Goal: Task Accomplishment & Management: Complete application form

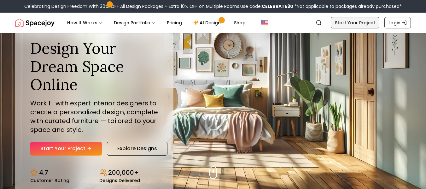
click at [345, 23] on link "Start Your Project" at bounding box center [355, 22] width 49 height 11
drag, startPoint x: 345, startPoint y: 23, endPoint x: 338, endPoint y: 24, distance: 7.0
click at [345, 24] on link "Start Your Project" at bounding box center [355, 22] width 49 height 11
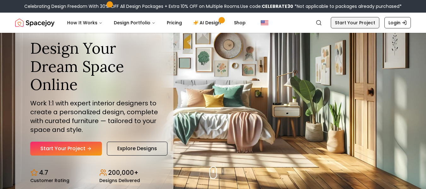
click at [340, 24] on link "Start Your Project" at bounding box center [355, 22] width 49 height 11
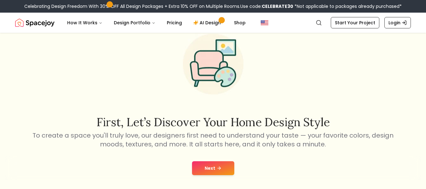
scroll to position [28, 0]
click at [224, 168] on button "Next" at bounding box center [213, 168] width 42 height 14
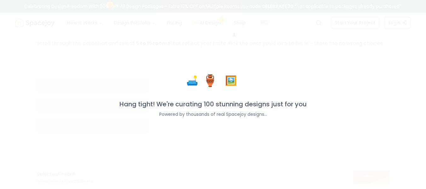
scroll to position [39, 0]
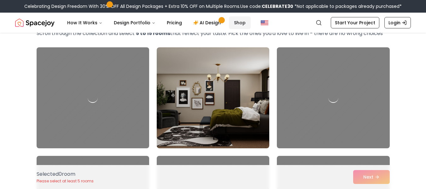
click at [240, 22] on link "Shop" at bounding box center [240, 22] width 22 height 13
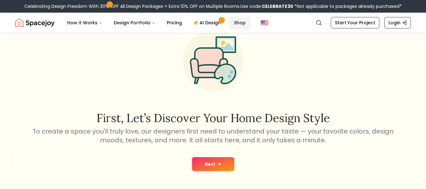
scroll to position [28, 0]
